Goal: Navigation & Orientation: Find specific page/section

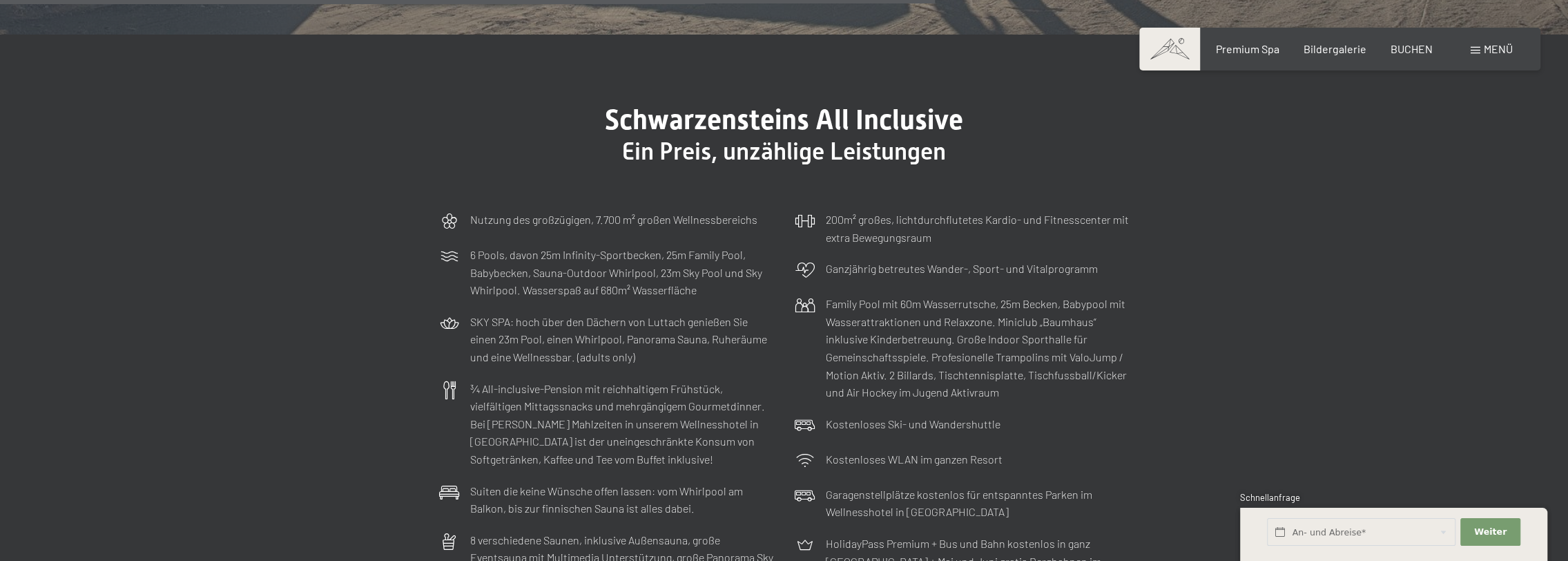
scroll to position [4582, 0]
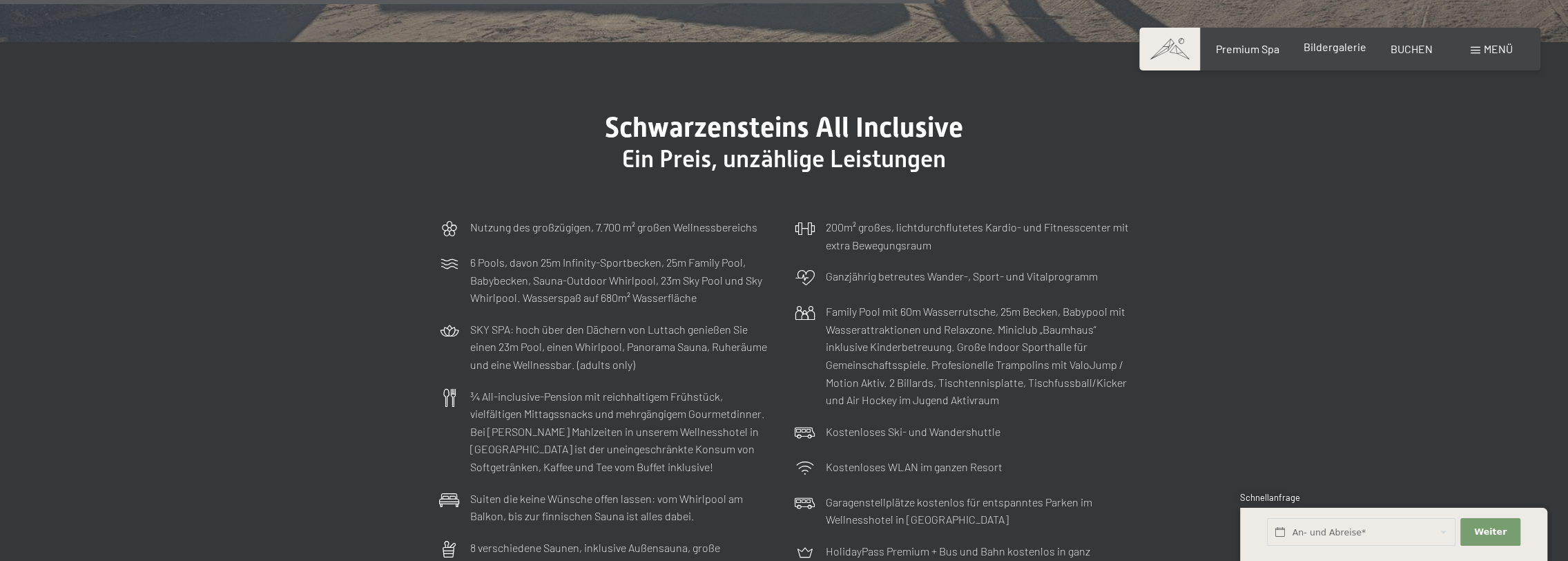
click at [1331, 46] on span "Bildergalerie" at bounding box center [1335, 47] width 63 height 13
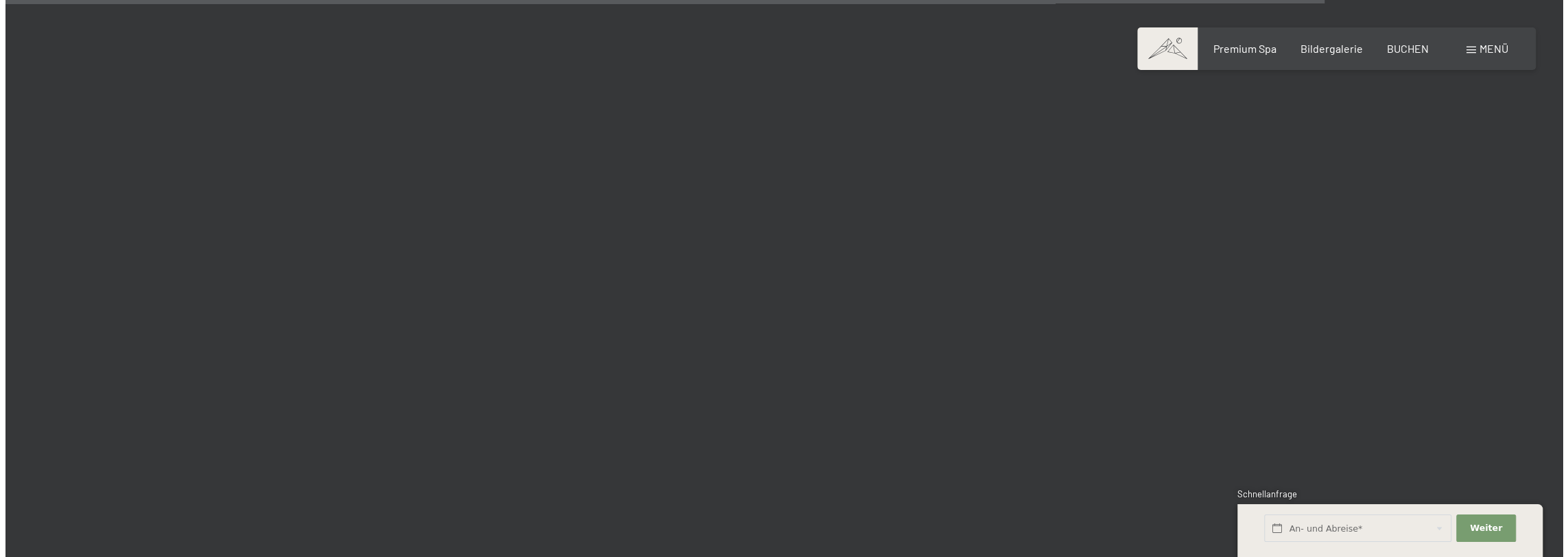
scroll to position [14404, 0]
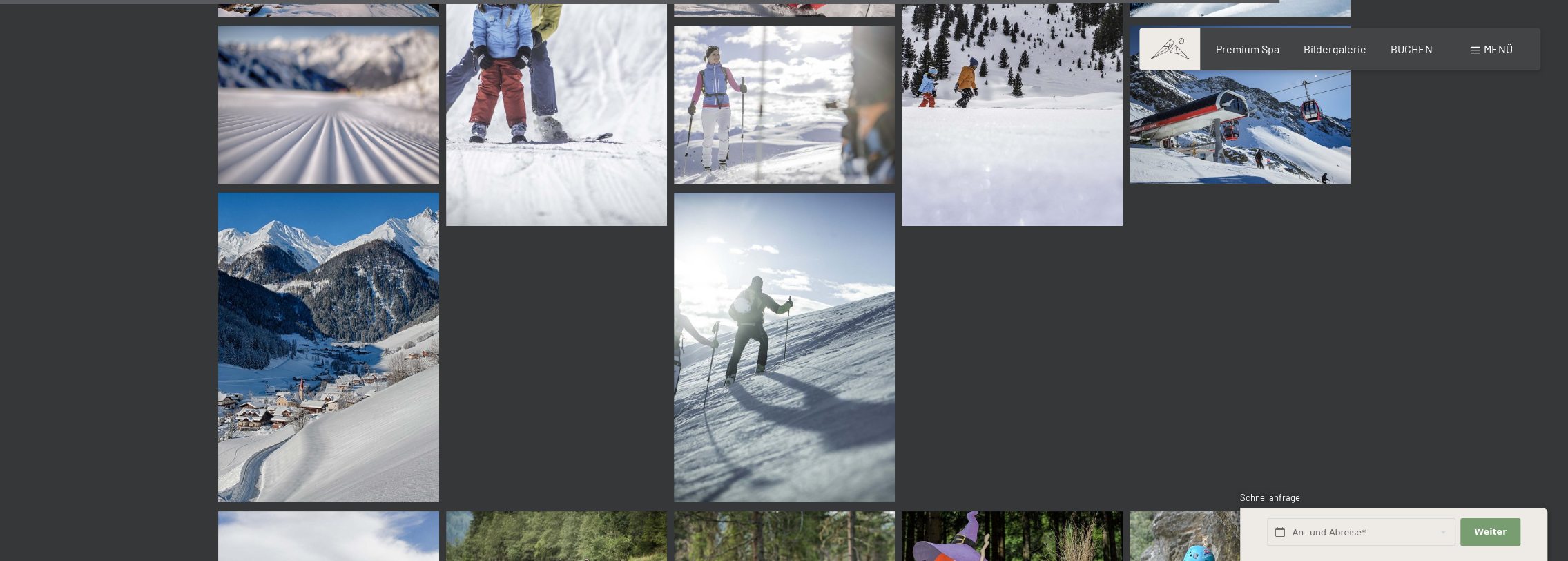
click at [1496, 54] on span "Menü" at bounding box center [1499, 48] width 29 height 13
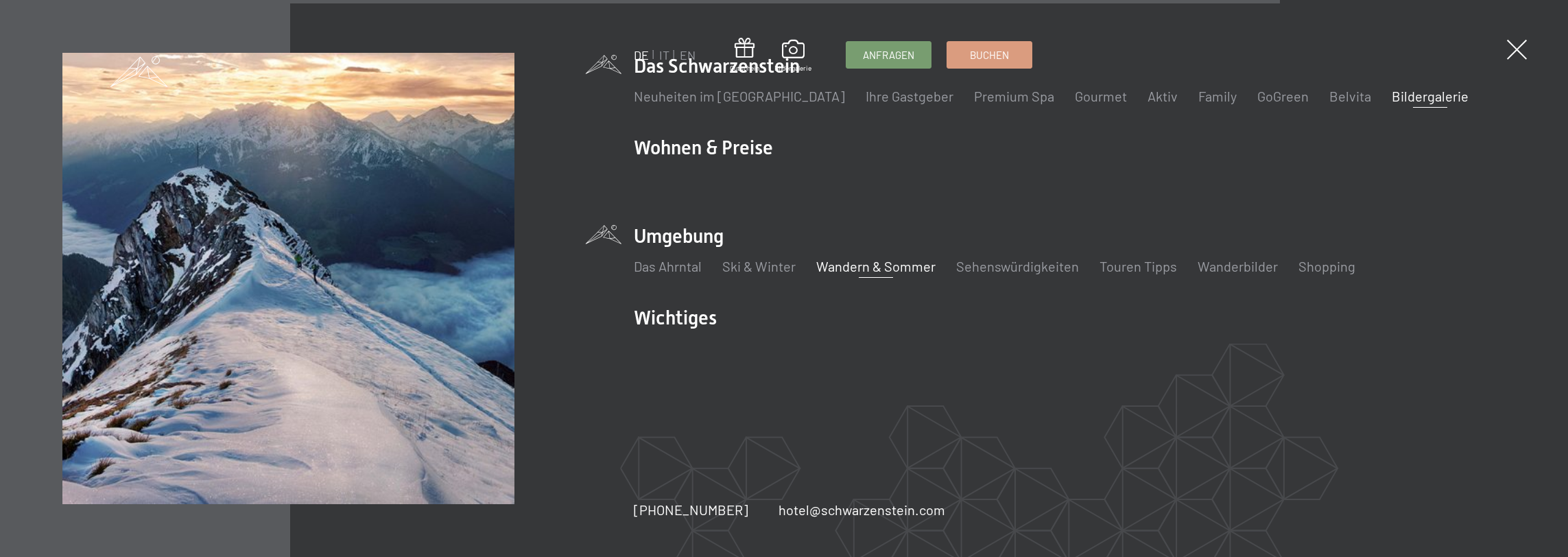
click at [886, 266] on link "Wandern & Sommer" at bounding box center [876, 266] width 119 height 17
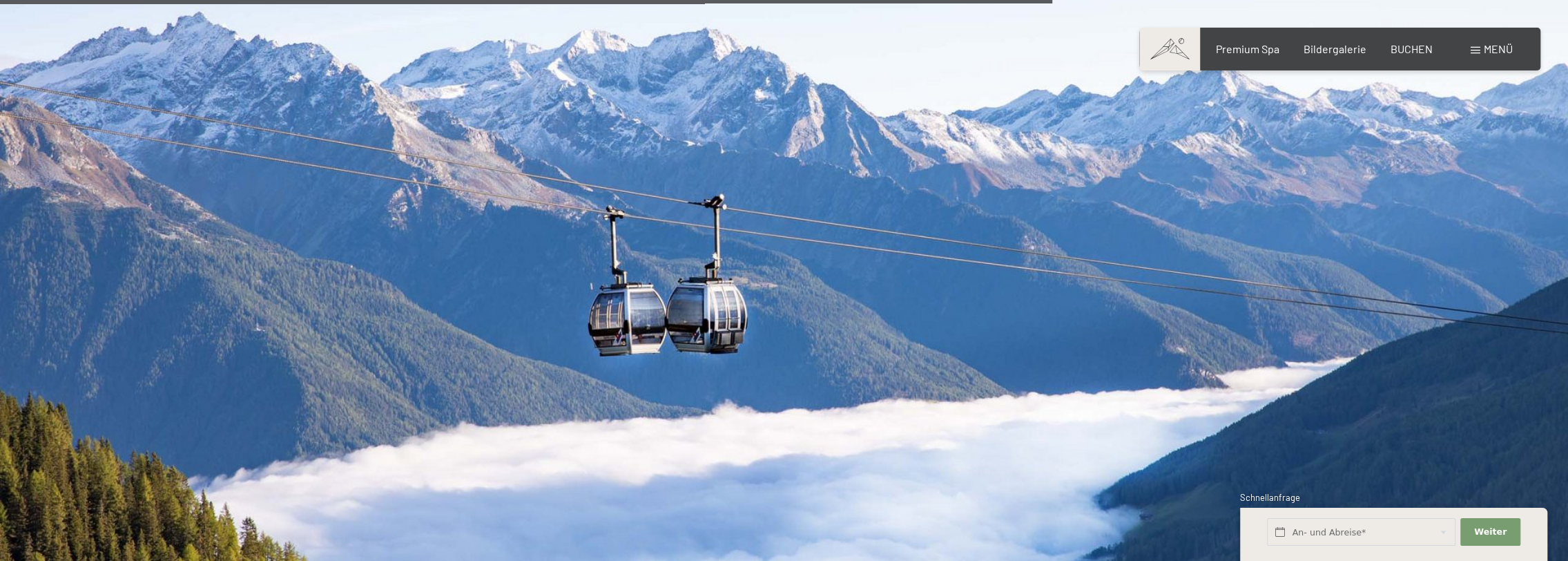
scroll to position [5526, 0]
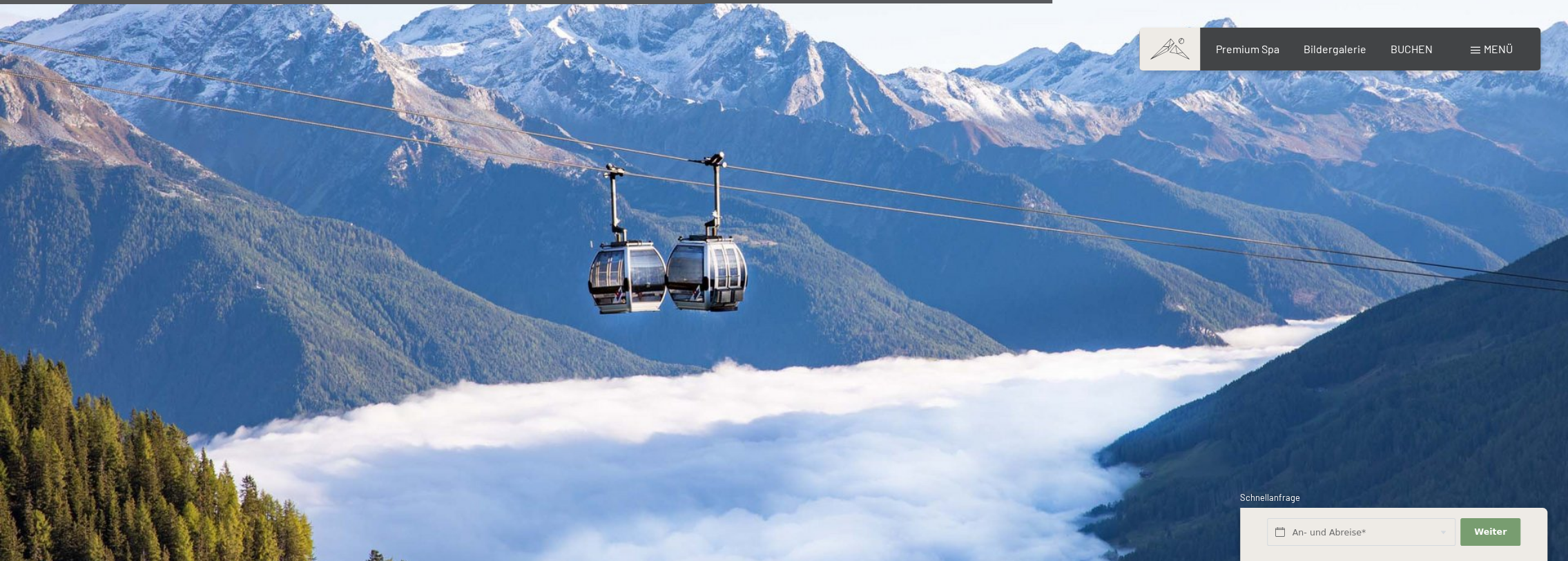
click at [1495, 46] on span "Menü" at bounding box center [1499, 48] width 29 height 13
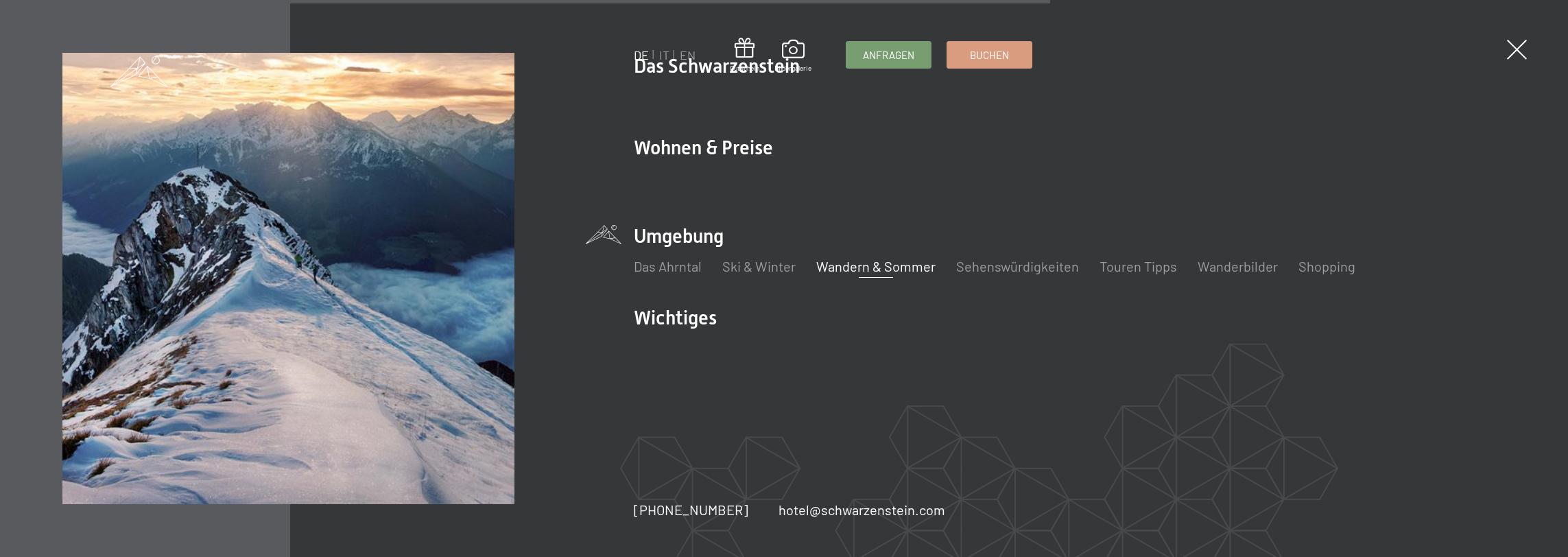
scroll to position [5476, 0]
click at [1037, 269] on link "Sehenswürdigkeiten" at bounding box center [1017, 266] width 122 height 17
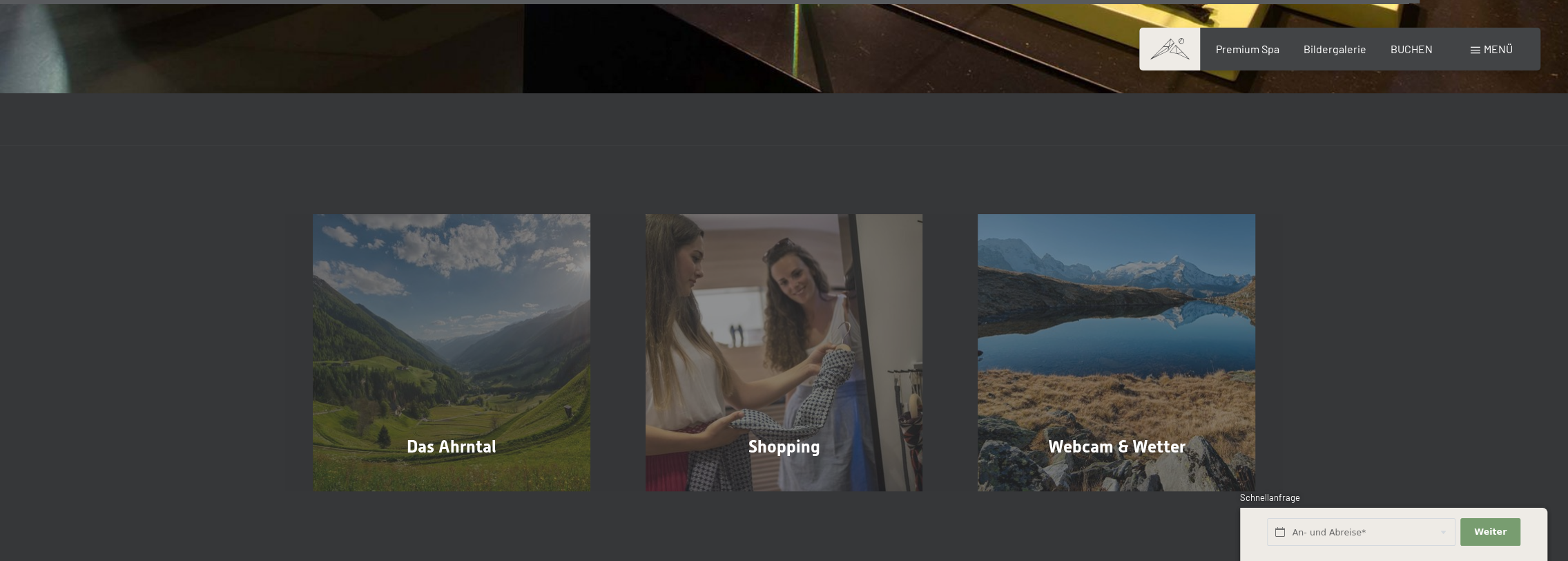
scroll to position [3454, 0]
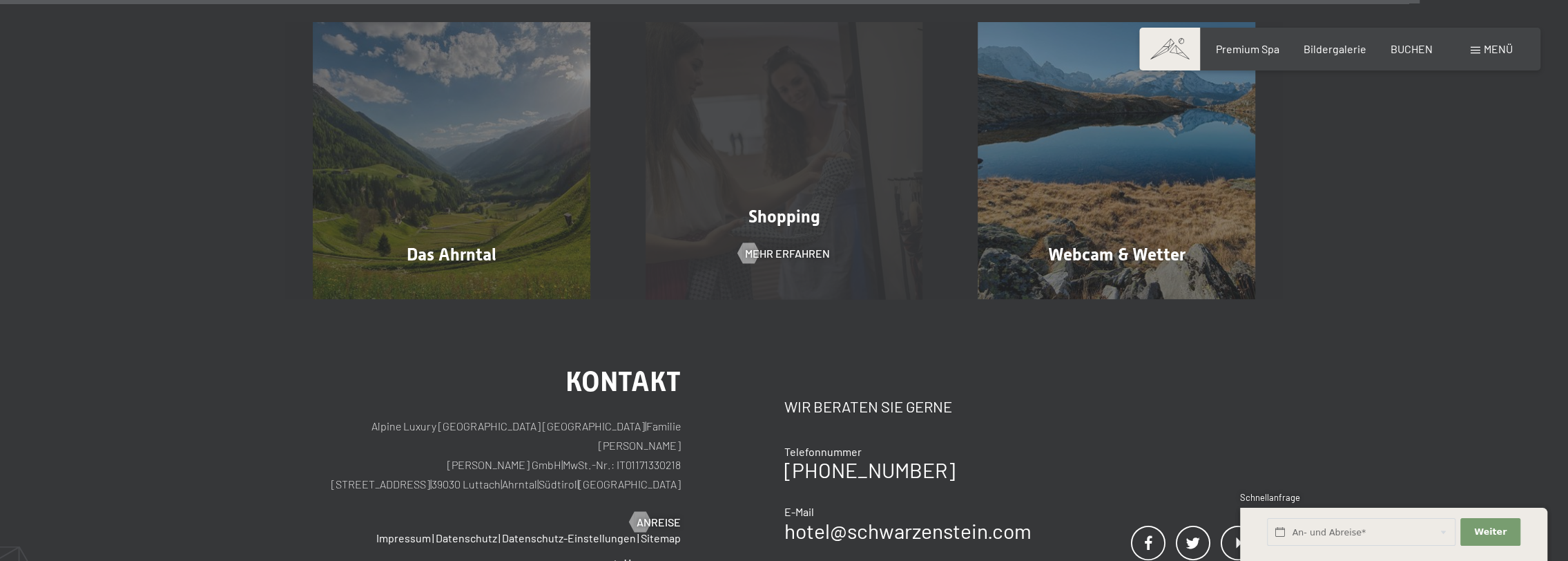
click at [785, 206] on span "Shopping" at bounding box center [784, 216] width 72 height 20
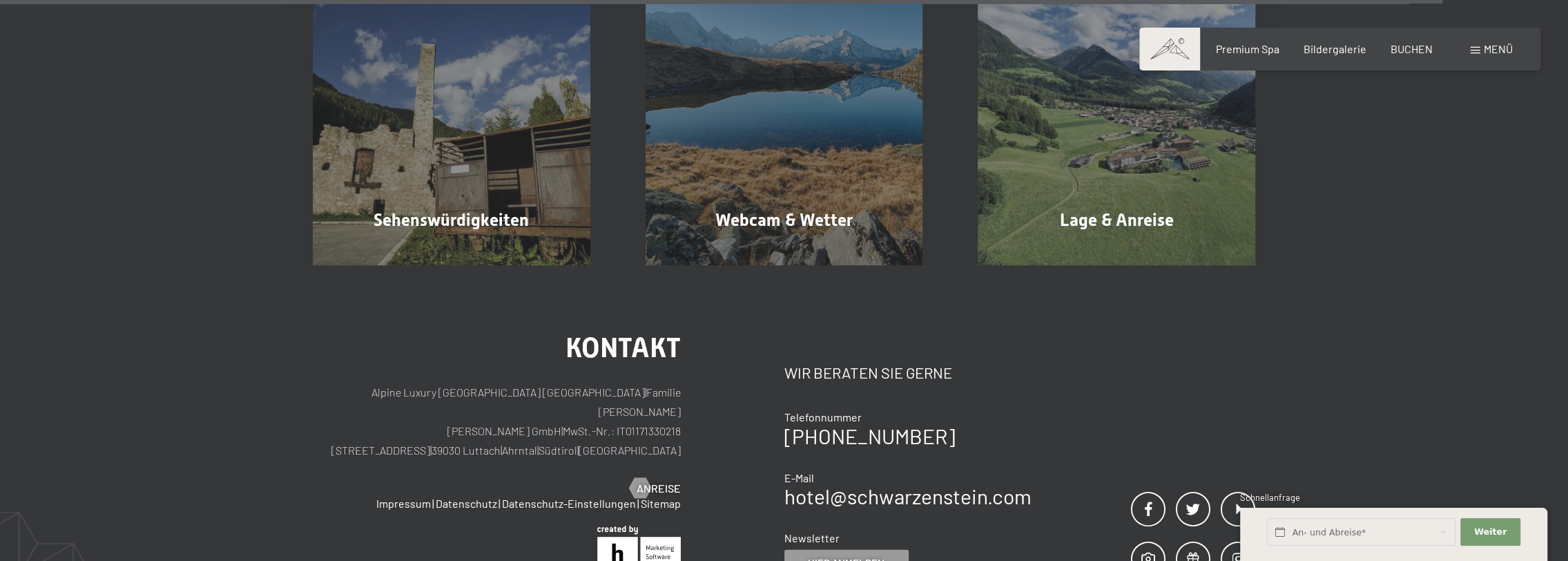
scroll to position [3040, 0]
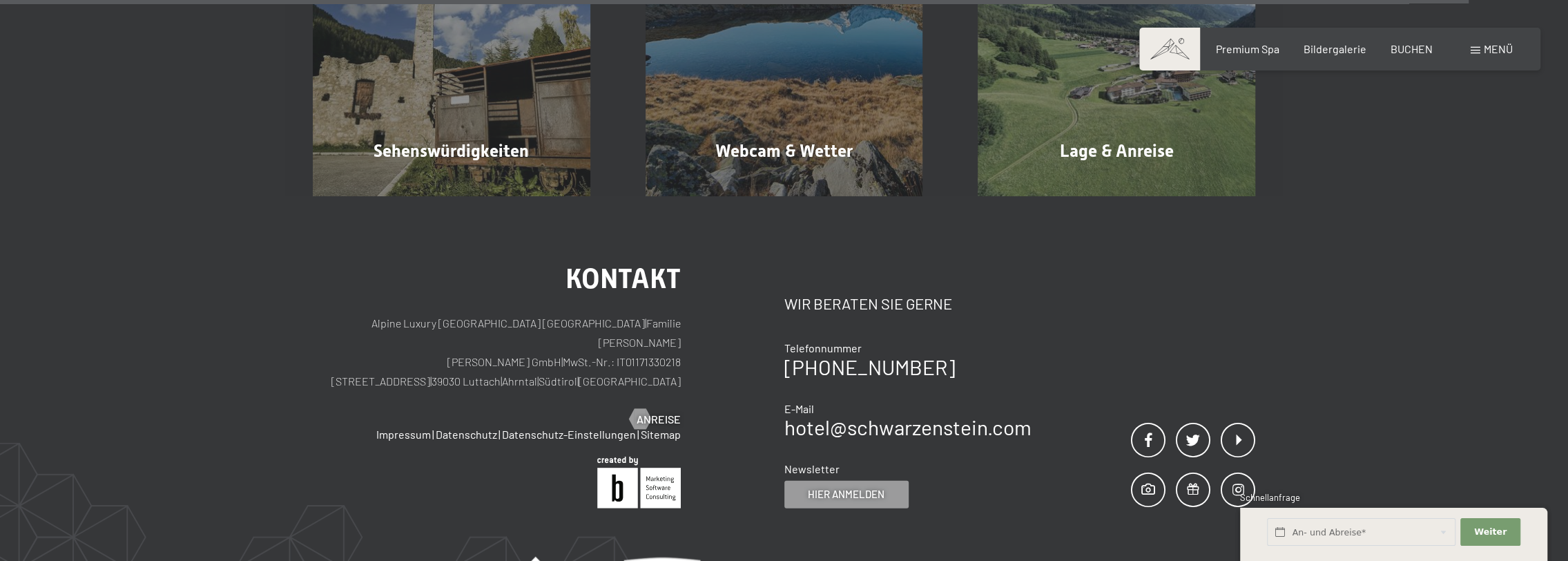
drag, startPoint x: 603, startPoint y: 294, endPoint x: 423, endPoint y: 293, distance: 180.0
click at [423, 314] on p "Alpine Luxury SPA Resort SCHWARZENSTEIN | Familie Zimmerhofer Otmar Zimmerhofer…" at bounding box center [496, 352] width 368 height 77
drag, startPoint x: 423, startPoint y: 293, endPoint x: 446, endPoint y: 293, distance: 23.0
copy p "Dorfstraße 11 | 39030 Luttach | Ahrntal"
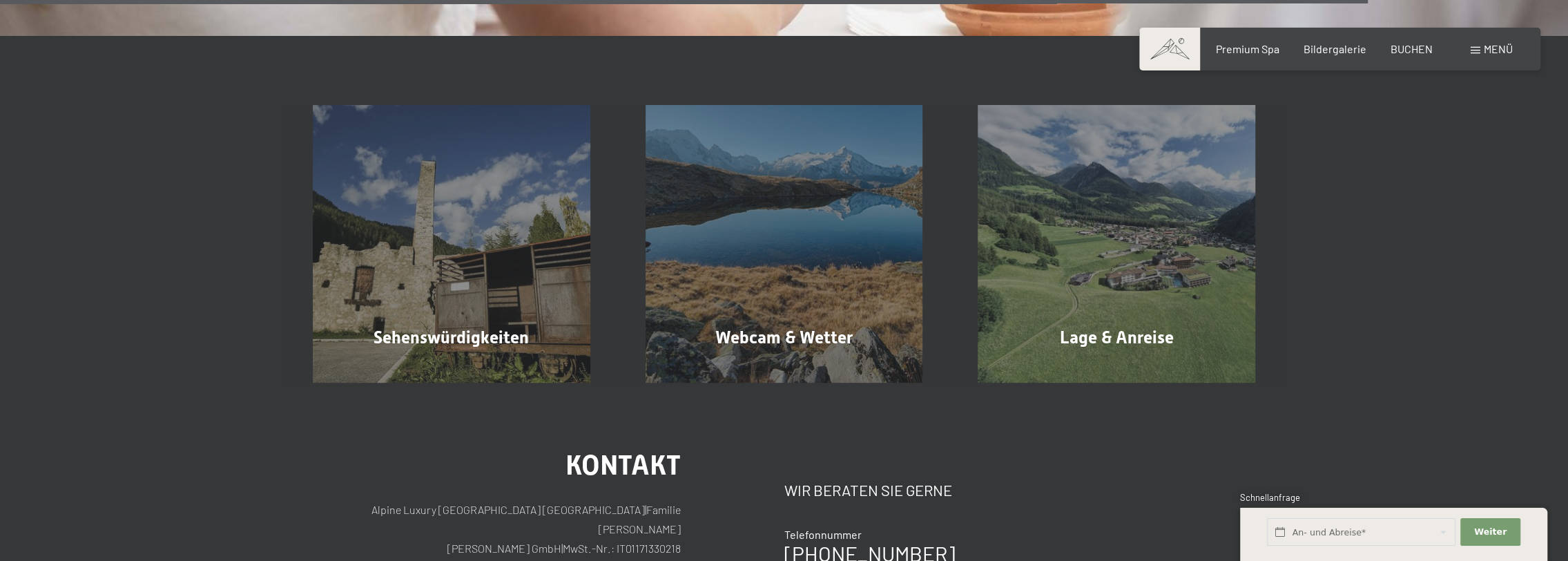
scroll to position [2832, 0]
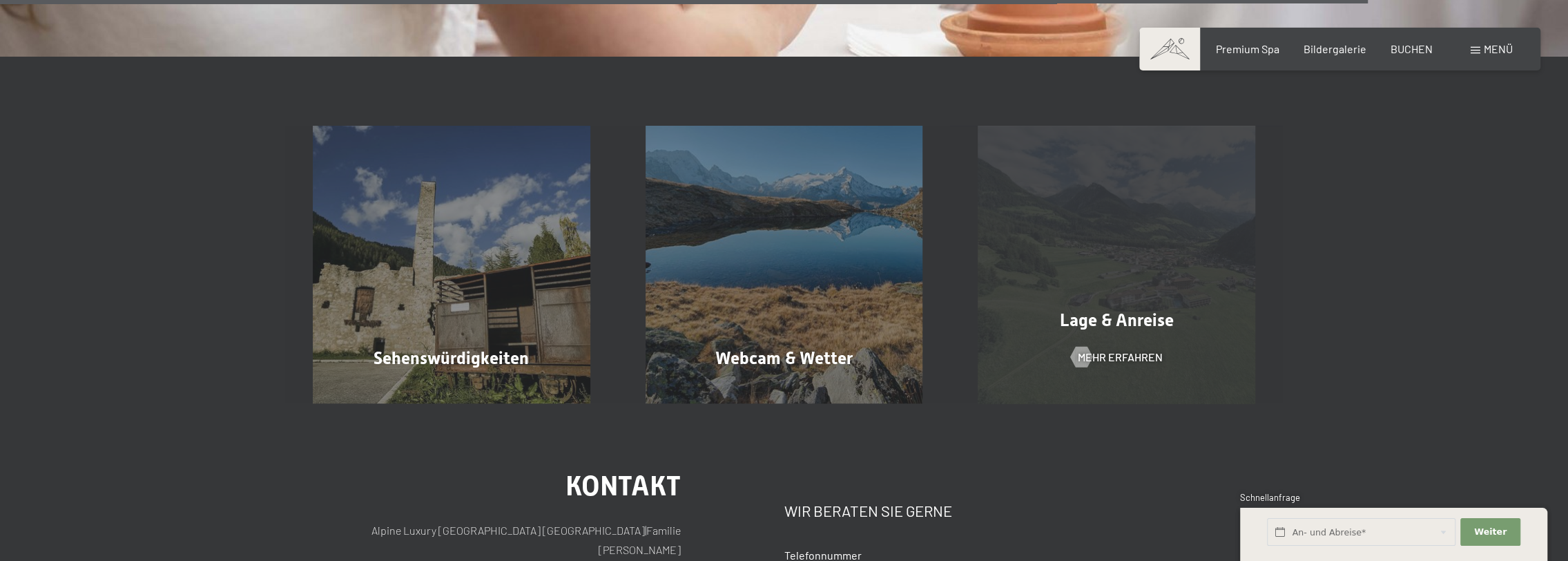
click at [1116, 202] on div "Lage & Anreise Mehr erfahren" at bounding box center [1116, 264] width 333 height 278
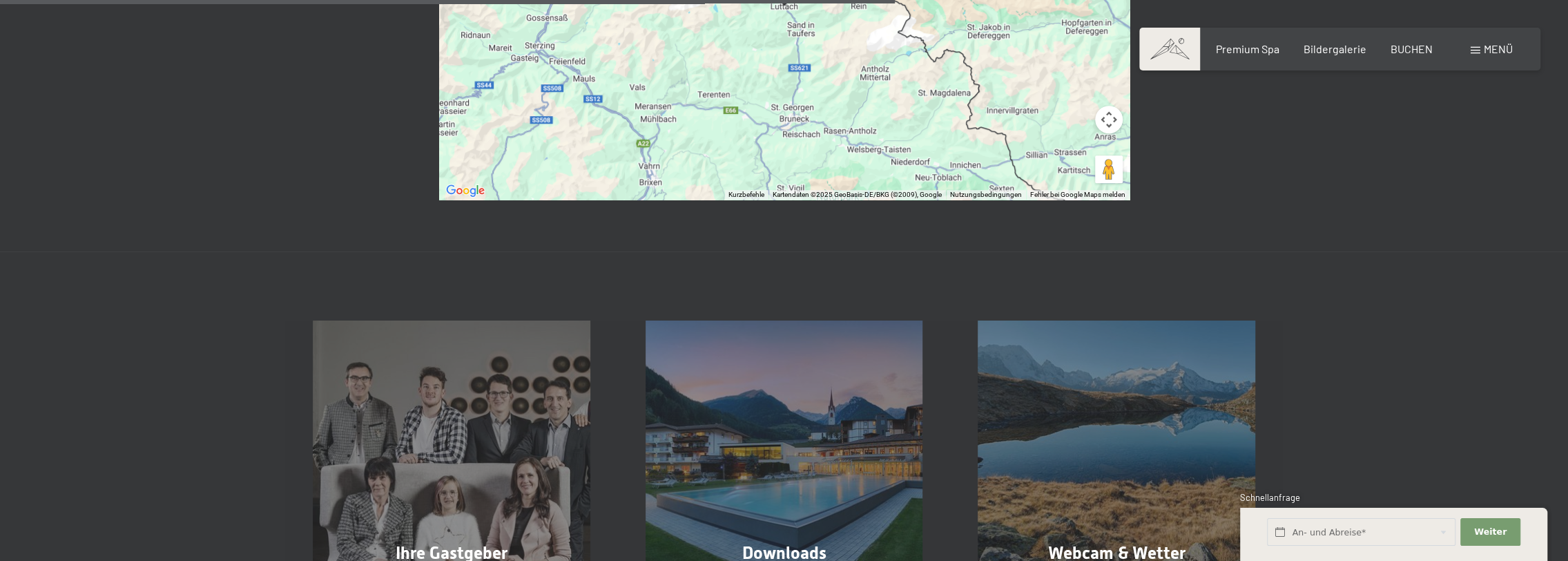
scroll to position [967, 0]
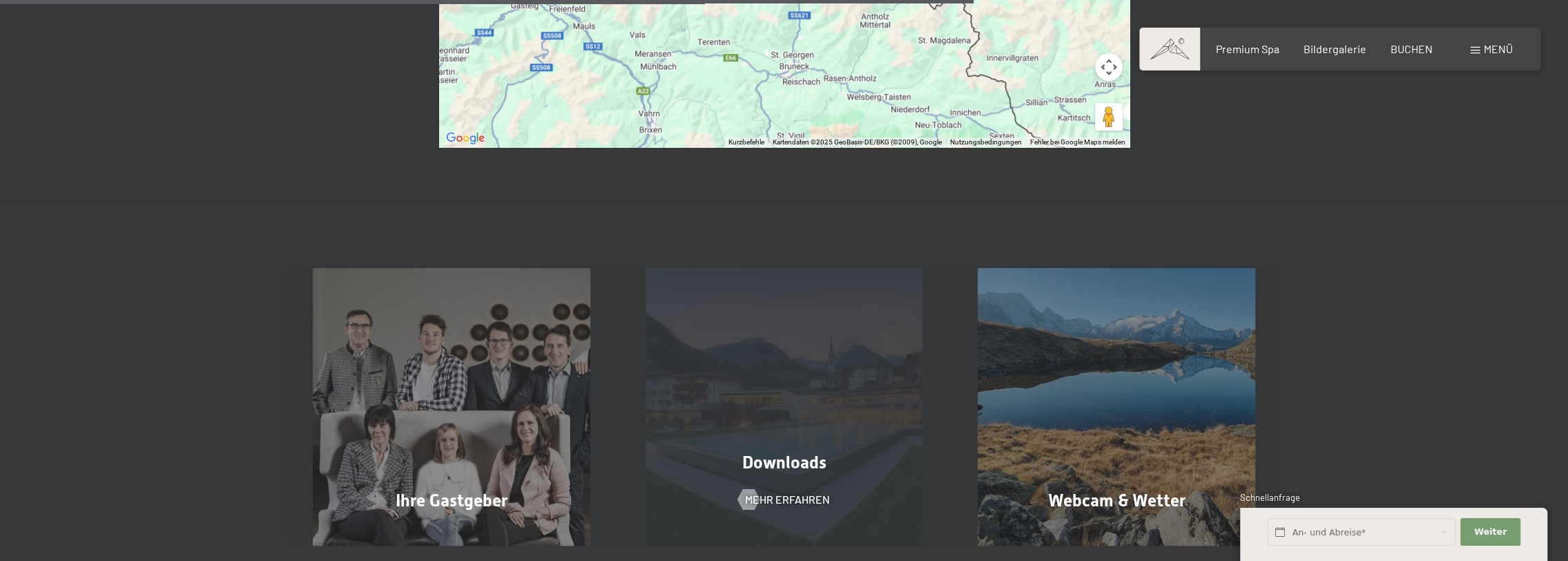
click at [782, 452] on span "Downloads" at bounding box center [784, 462] width 85 height 20
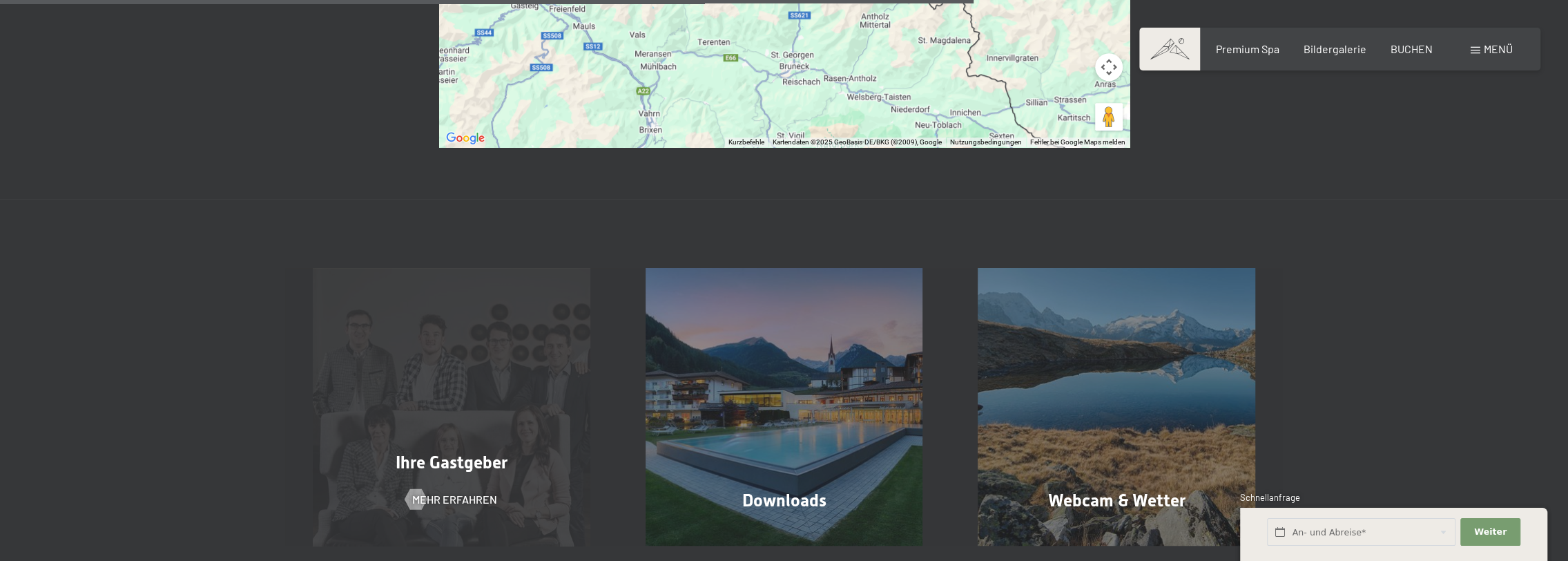
click at [441, 452] on span "Ihre Gastgeber" at bounding box center [451, 462] width 112 height 20
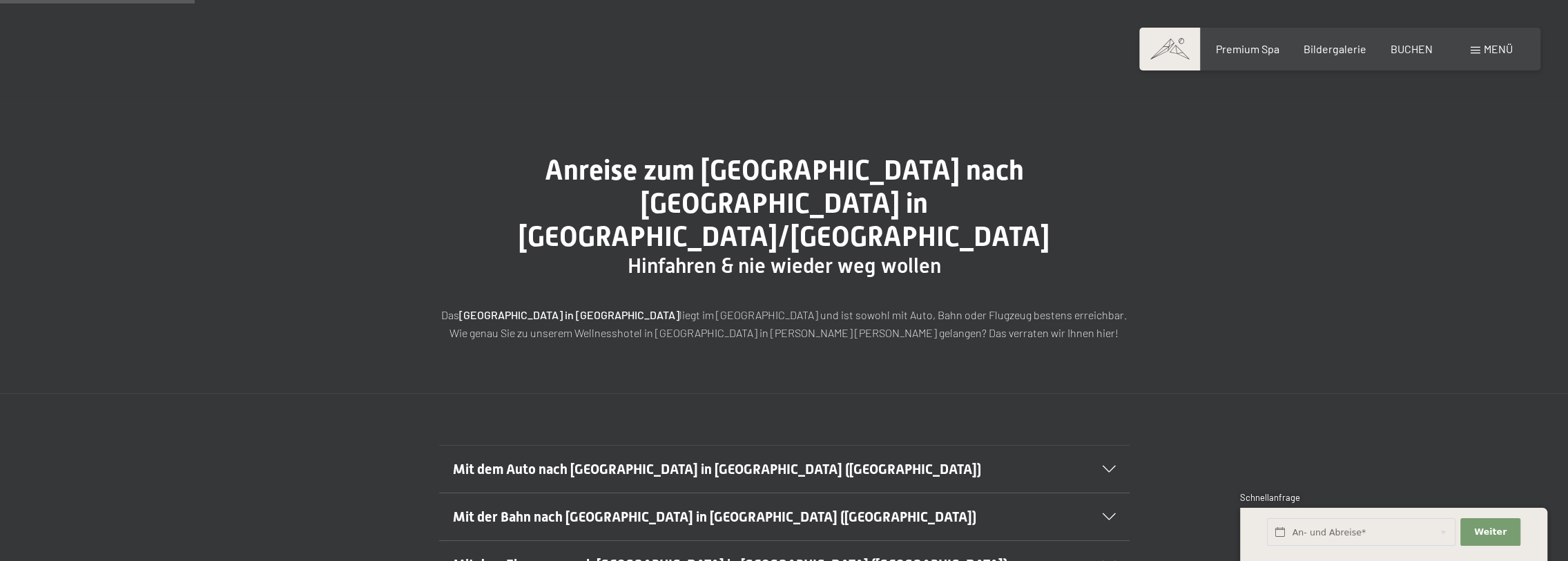
scroll to position [0, 0]
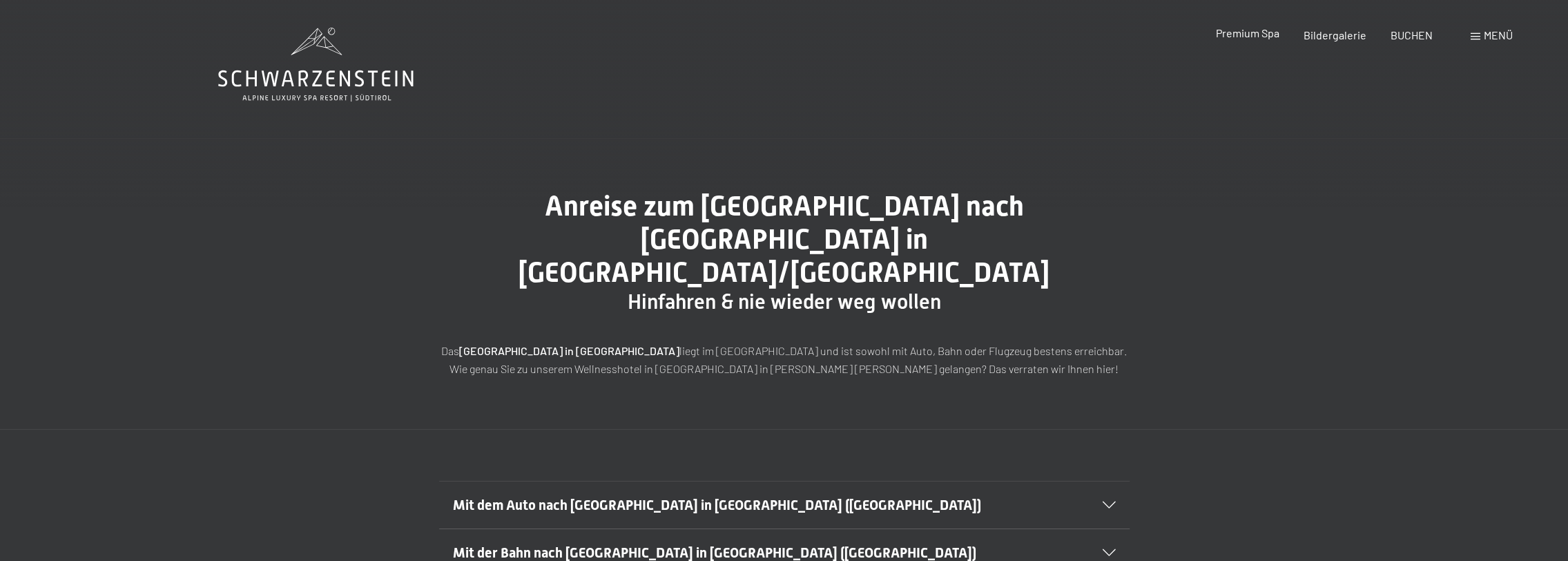
click at [1251, 35] on span "Premium Spa" at bounding box center [1247, 33] width 64 height 13
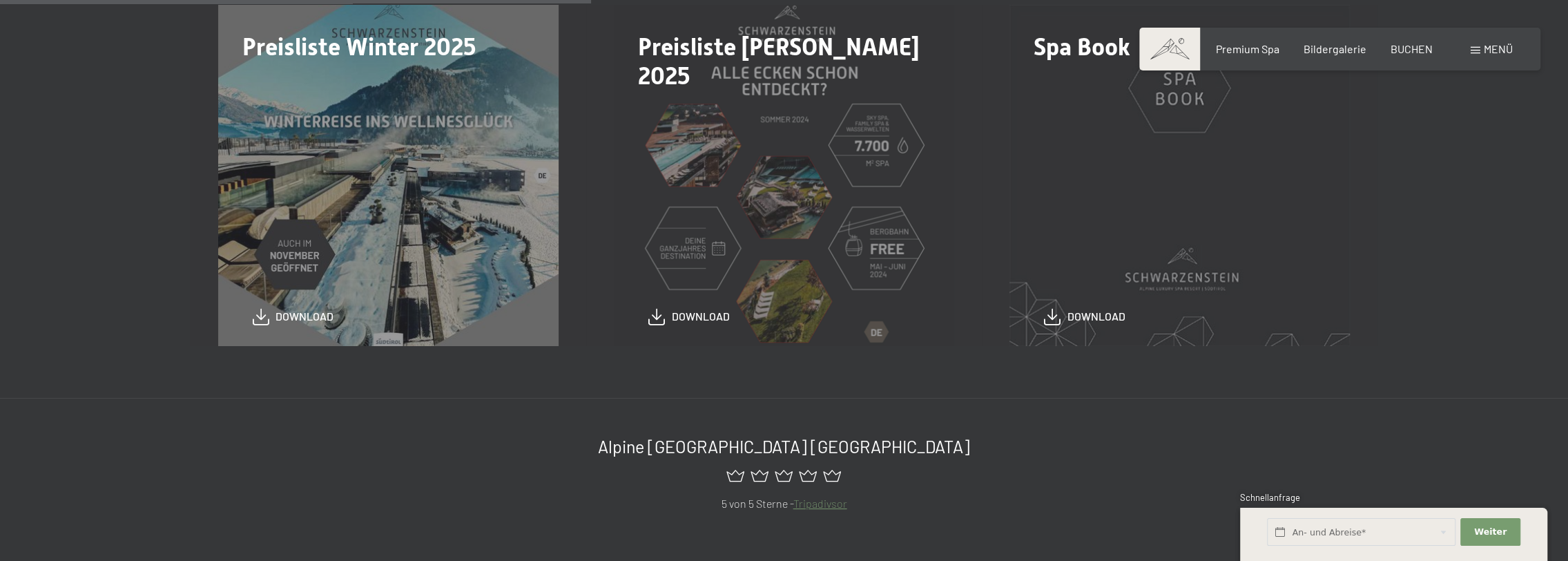
scroll to position [553, 0]
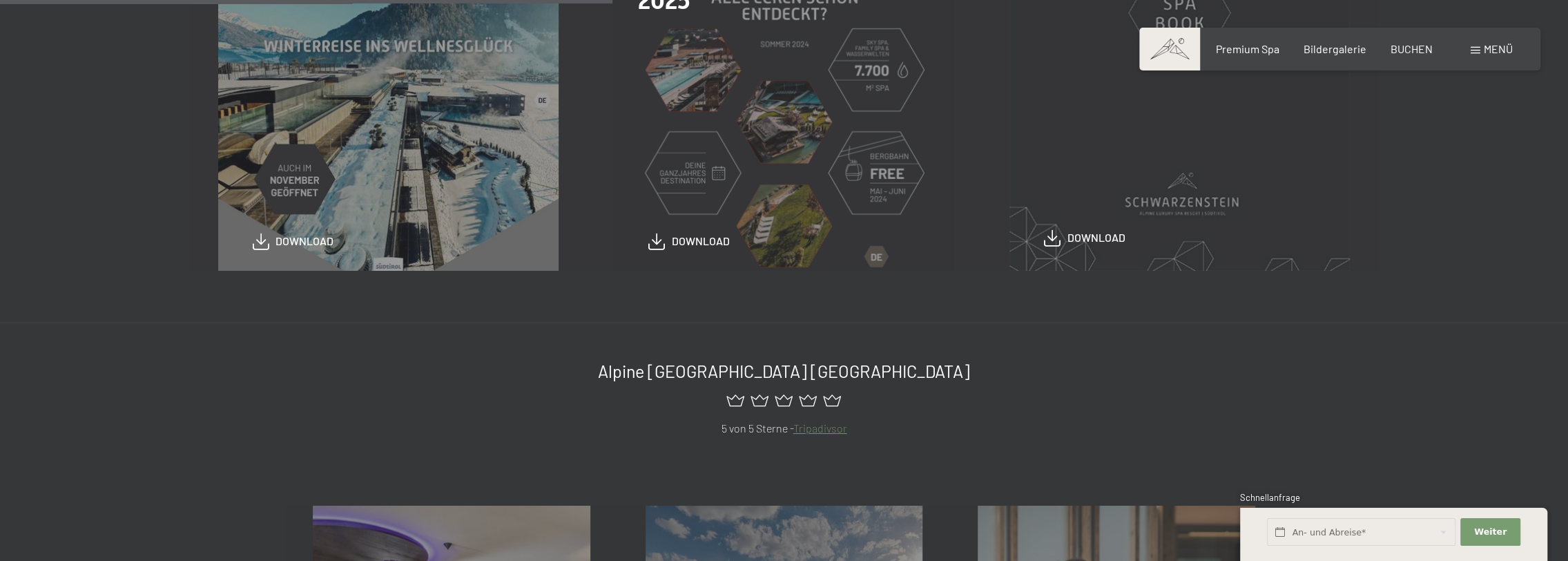
click at [1094, 243] on span "download" at bounding box center [1097, 237] width 58 height 15
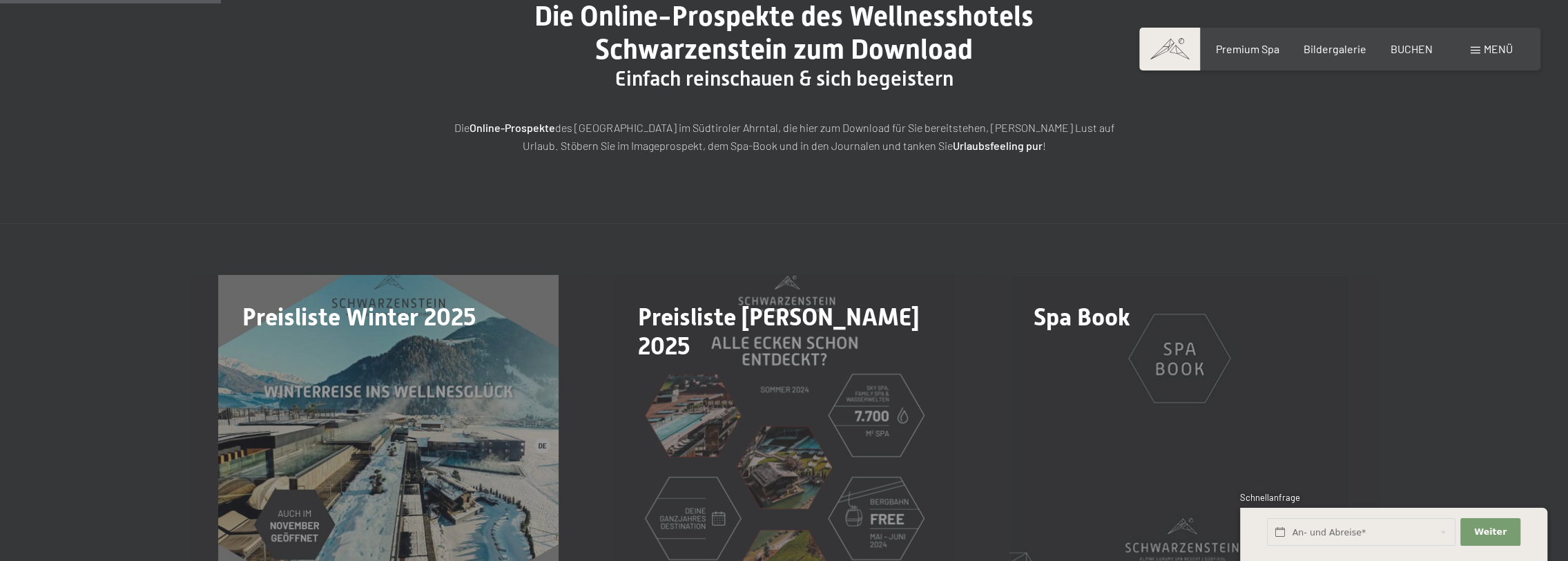
scroll to position [0, 0]
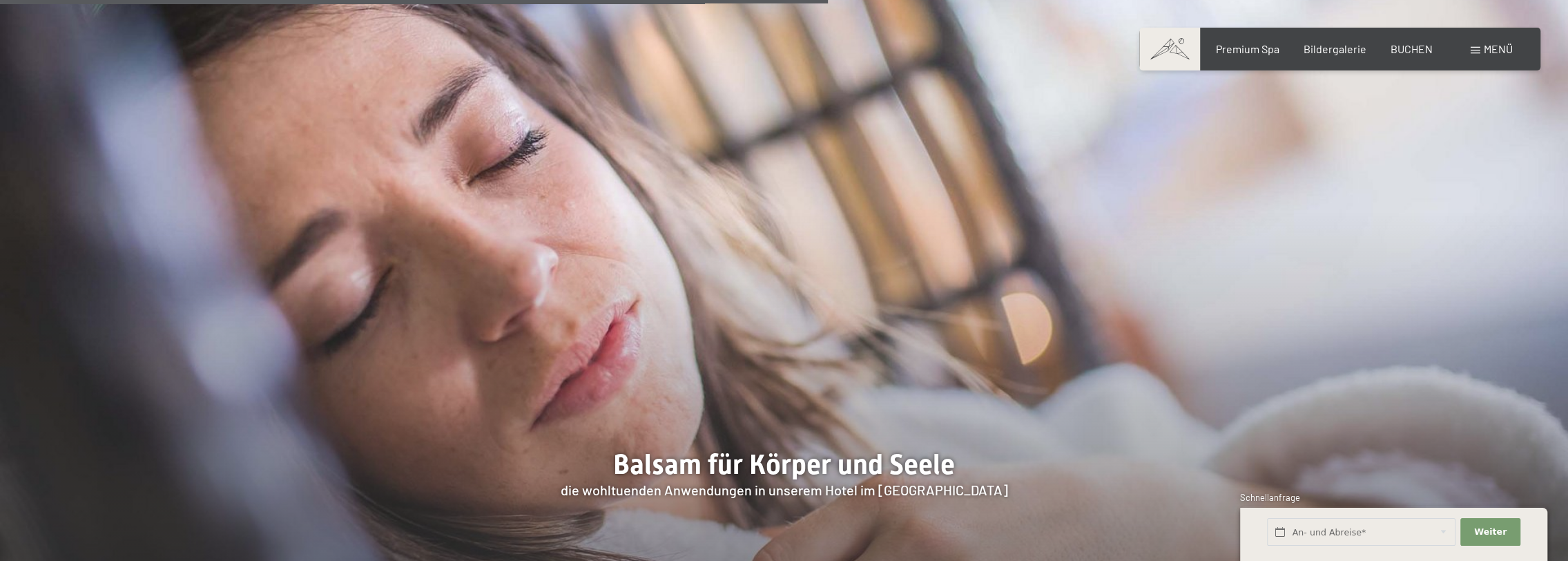
scroll to position [2211, 0]
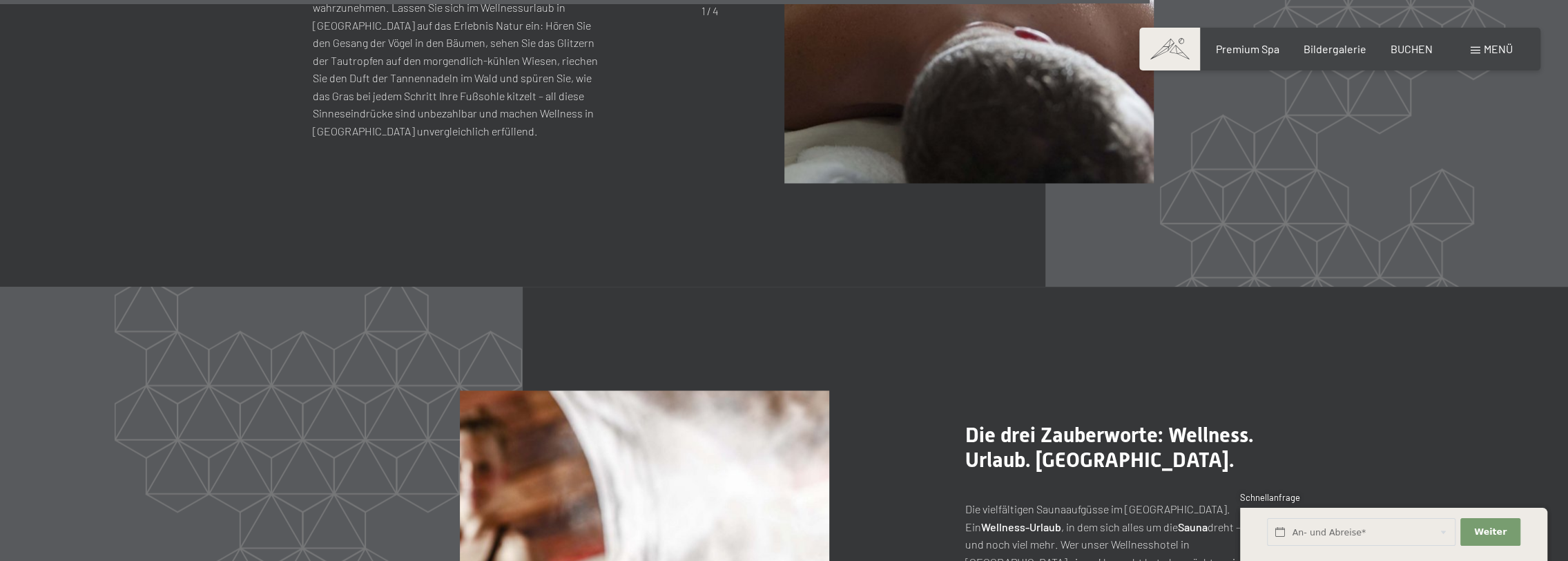
scroll to position [6838, 0]
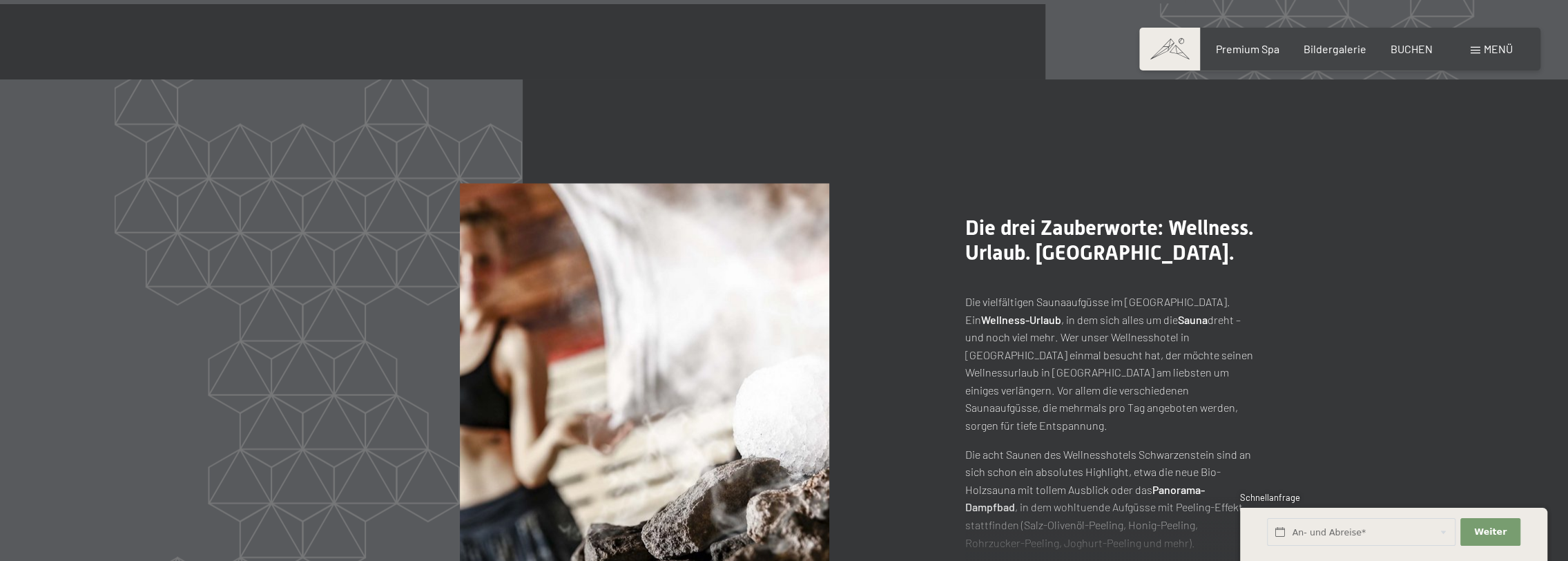
click at [1170, 51] on span at bounding box center [1169, 48] width 60 height 43
click at [1253, 46] on span "Premium Spa" at bounding box center [1247, 47] width 64 height 13
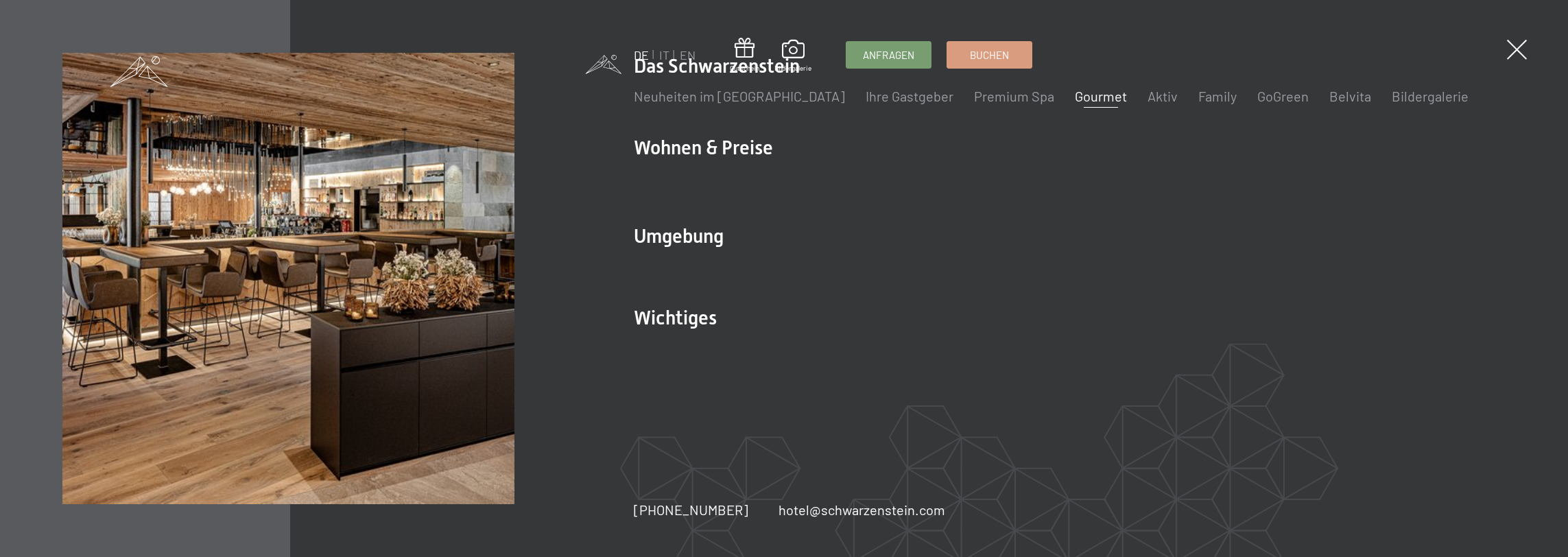
click at [1075, 102] on link "Gourmet" at bounding box center [1101, 96] width 52 height 17
click at [1517, 58] on span at bounding box center [1517, 50] width 28 height 28
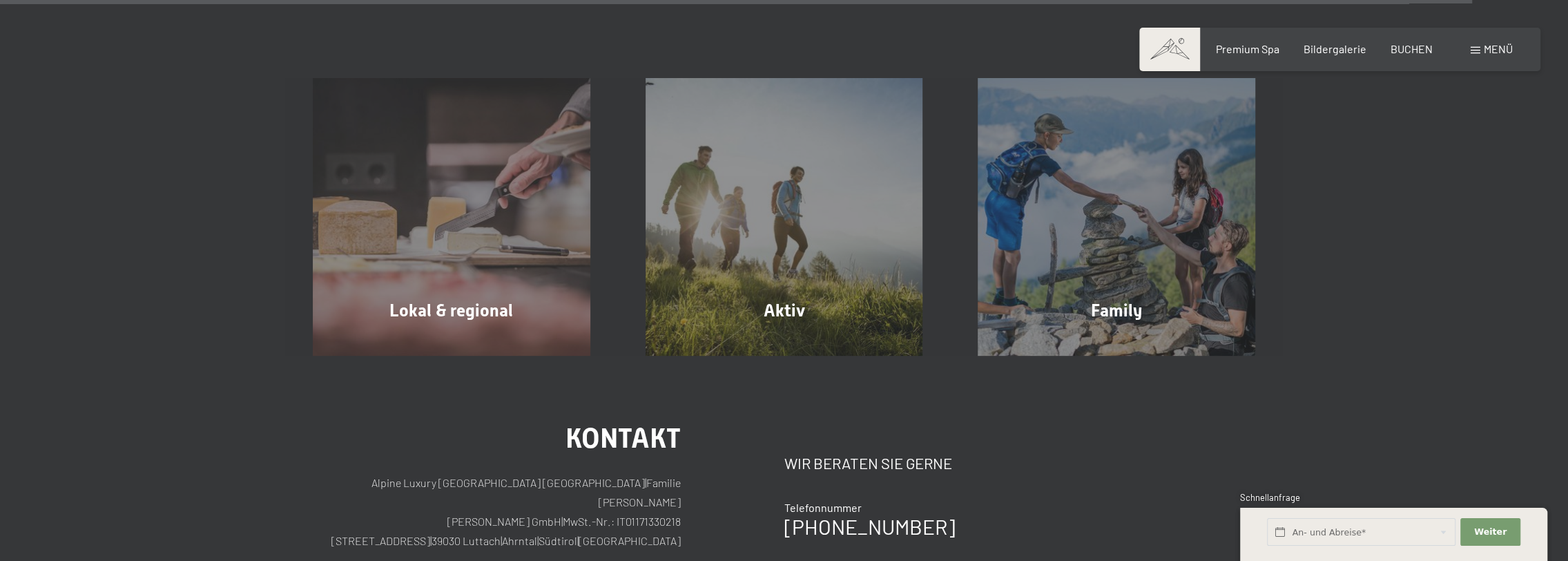
scroll to position [5456, 0]
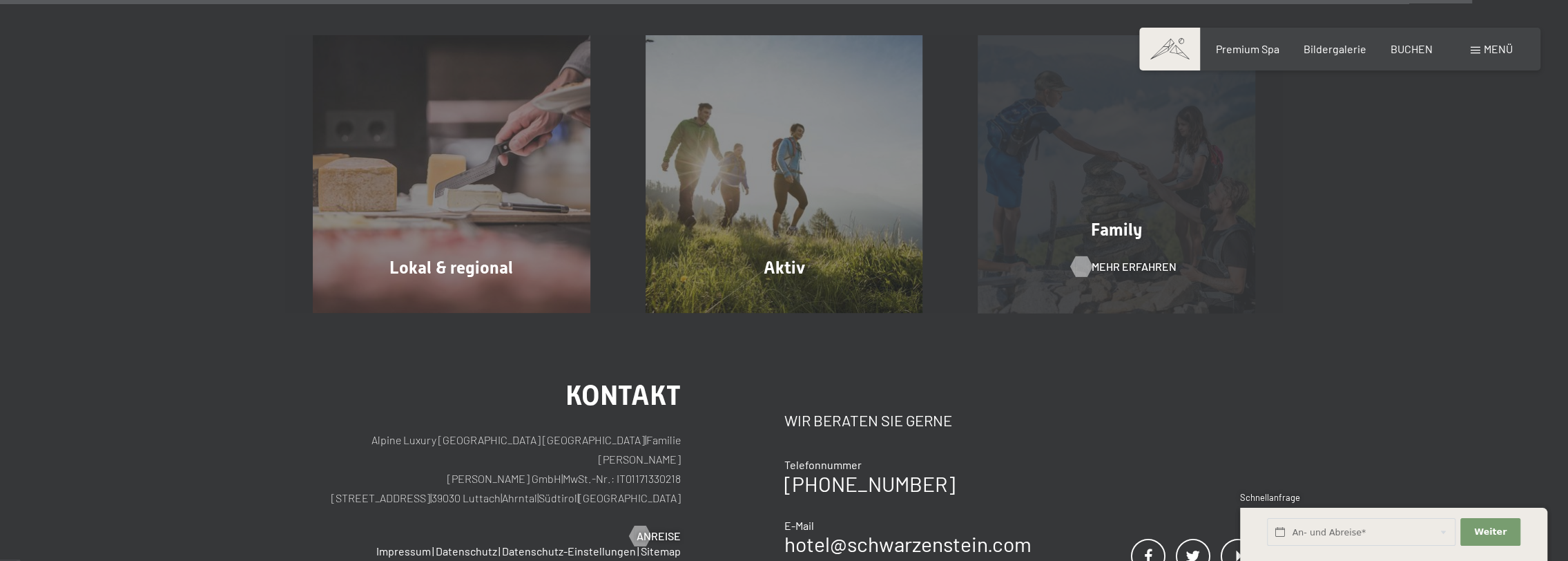
click at [1120, 259] on span "Mehr erfahren" at bounding box center [1134, 266] width 85 height 15
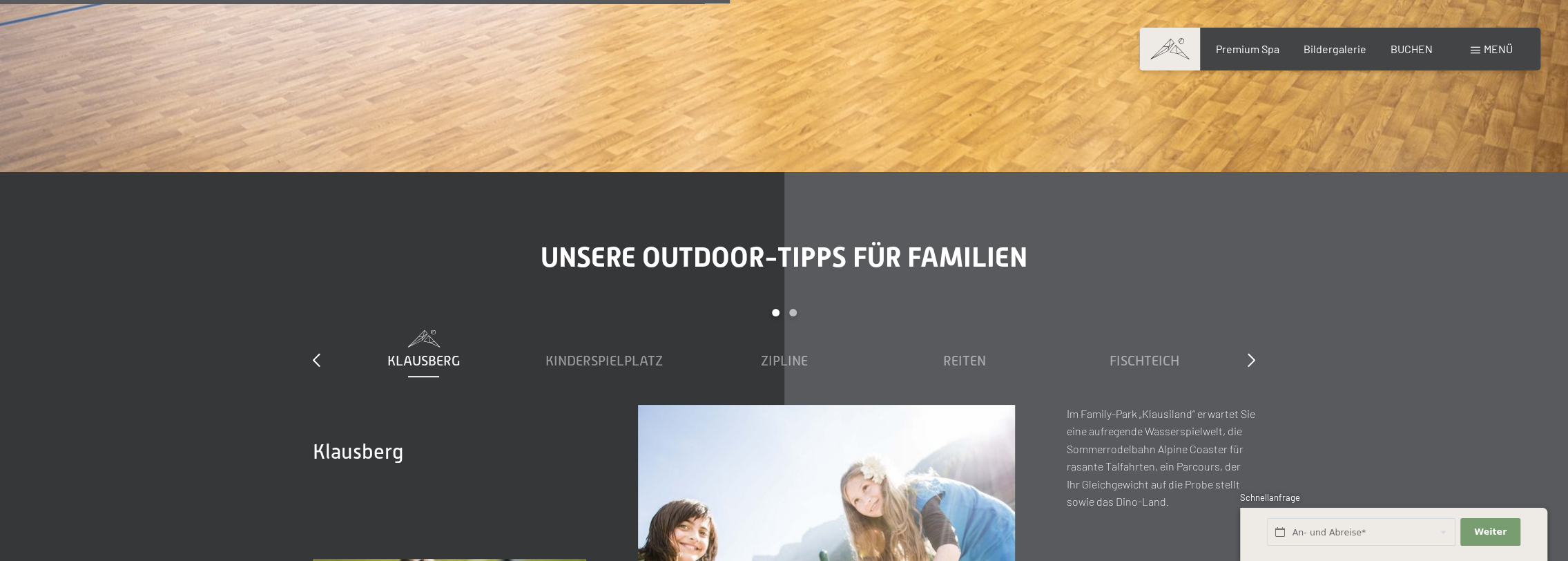
scroll to position [5458, 0]
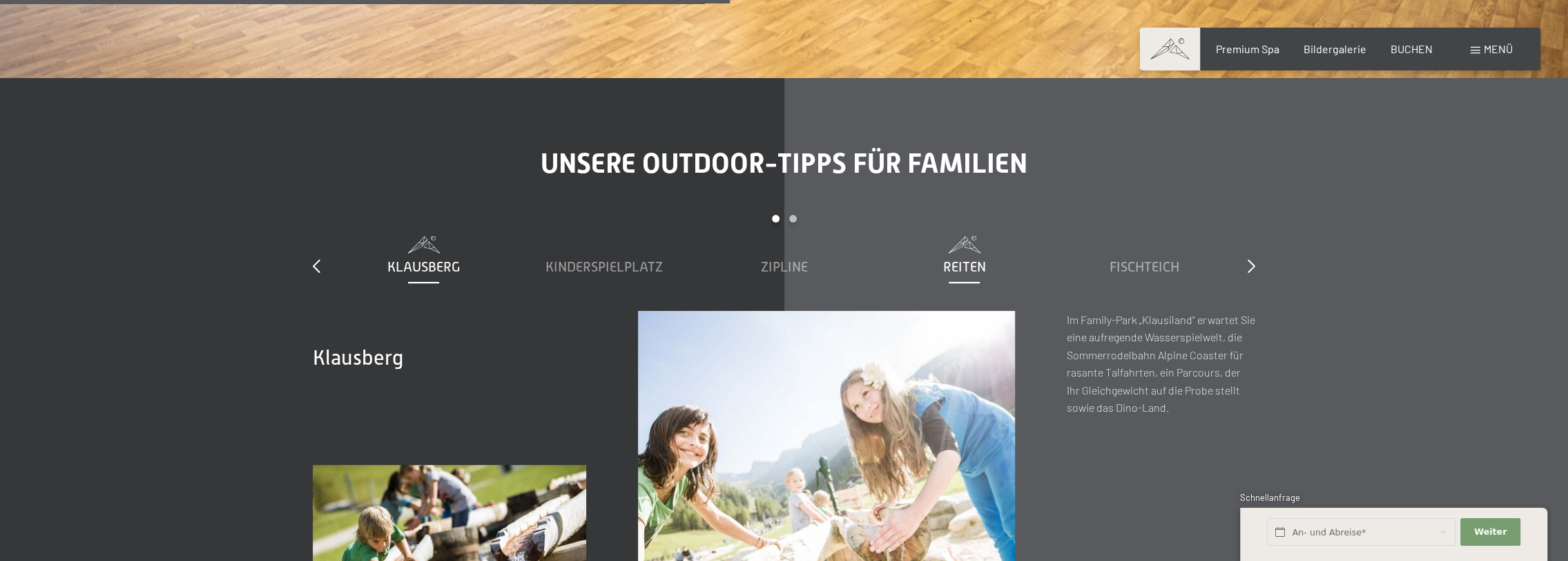
click at [970, 259] on span "Reiten" at bounding box center [964, 266] width 43 height 15
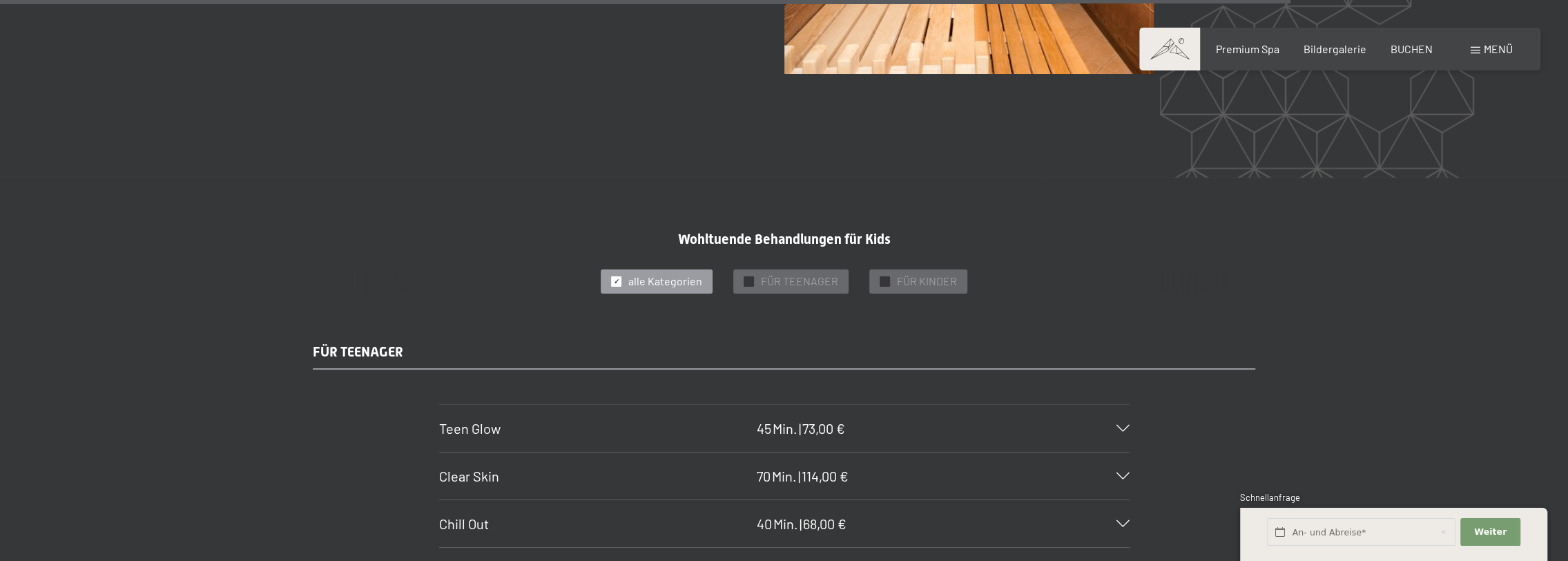
scroll to position [9672, 0]
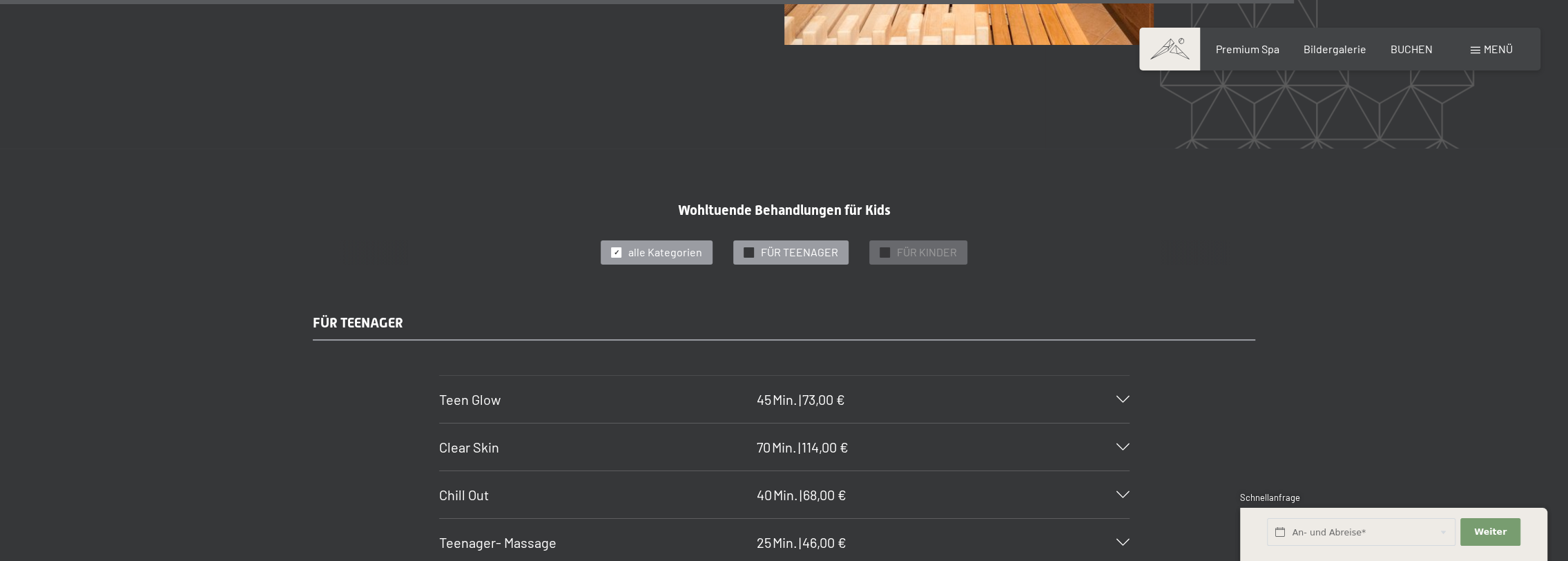
click at [794, 244] on span "FÜR TEENAGER" at bounding box center [799, 251] width 77 height 15
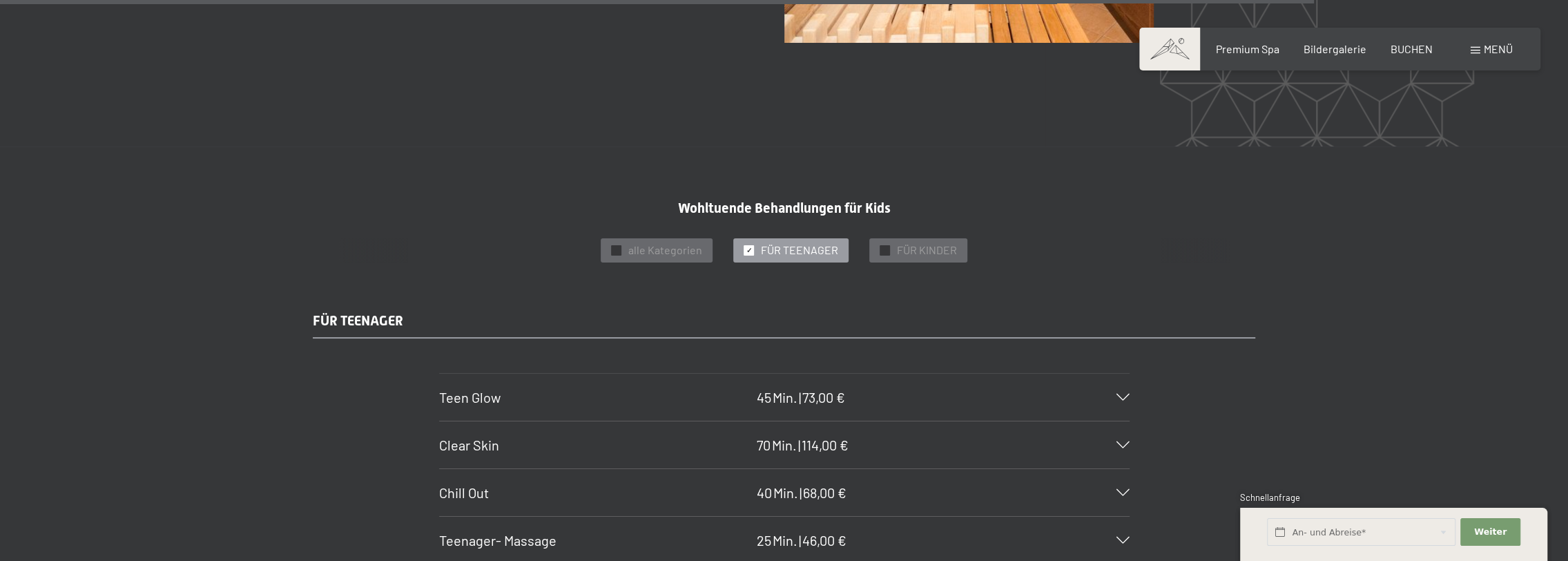
scroll to position [9602, 0]
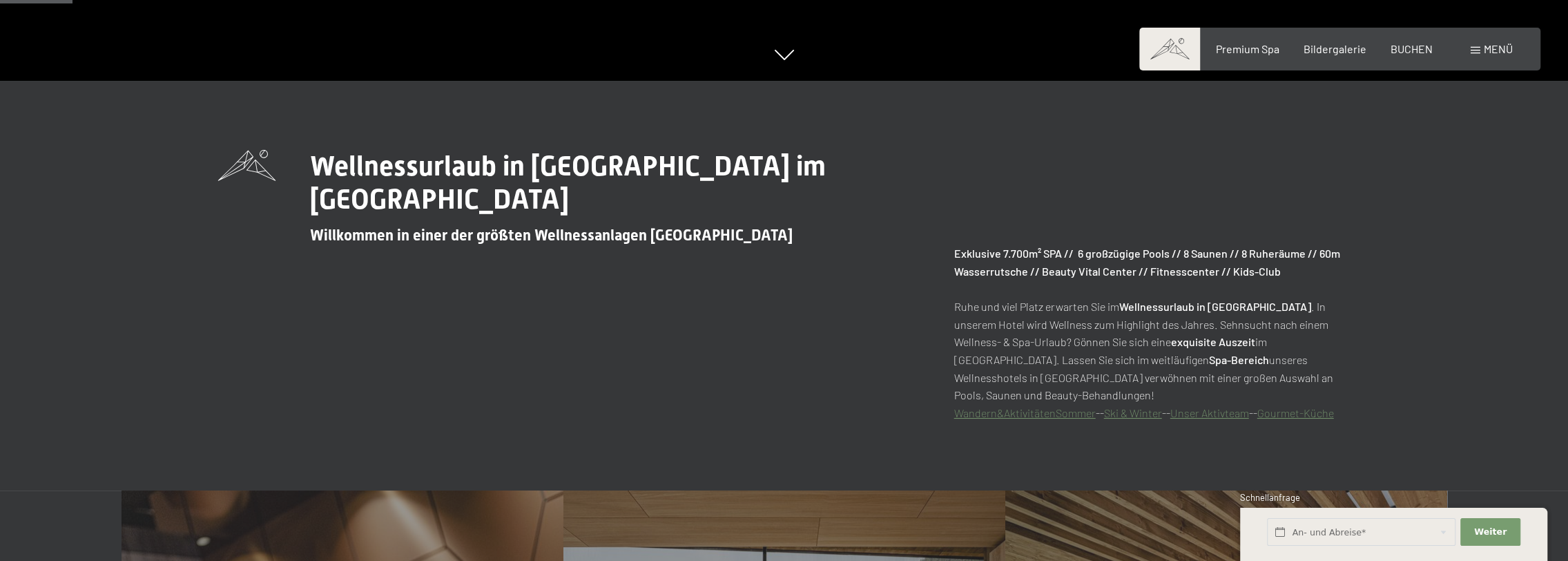
scroll to position [484, 0]
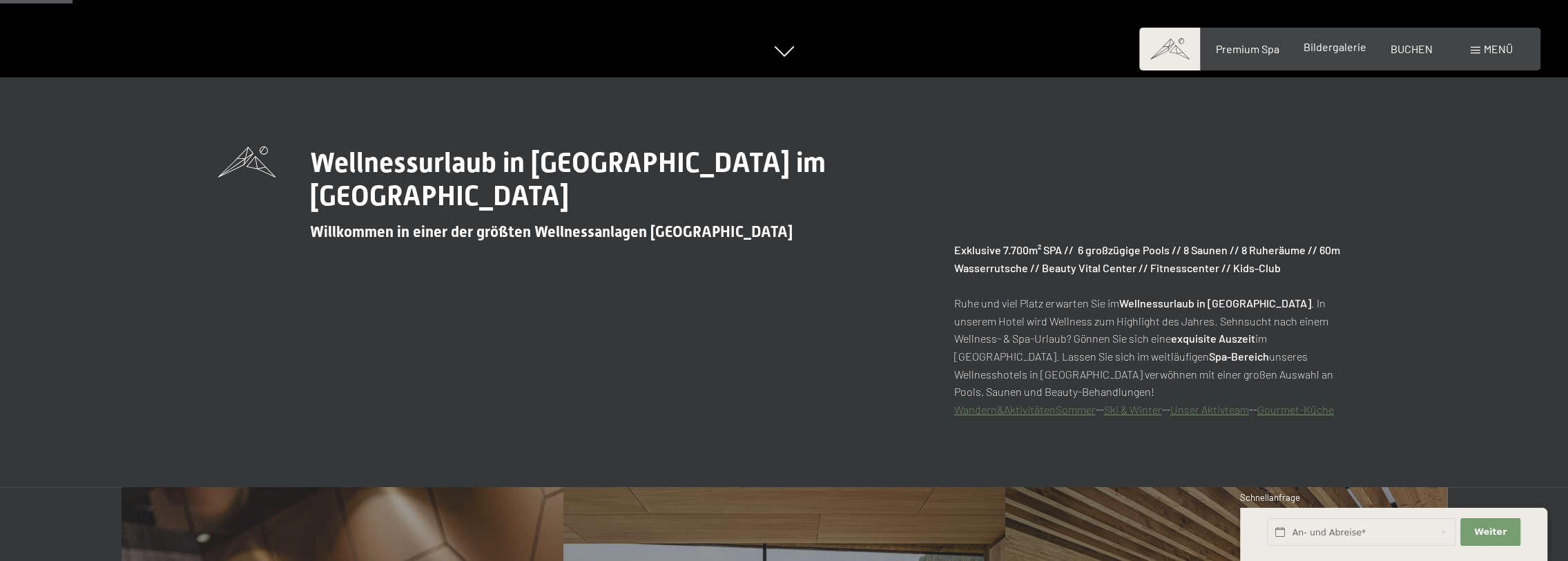
click at [1352, 51] on span "Bildergalerie" at bounding box center [1335, 47] width 63 height 13
